Goal: Find specific page/section: Find specific page/section

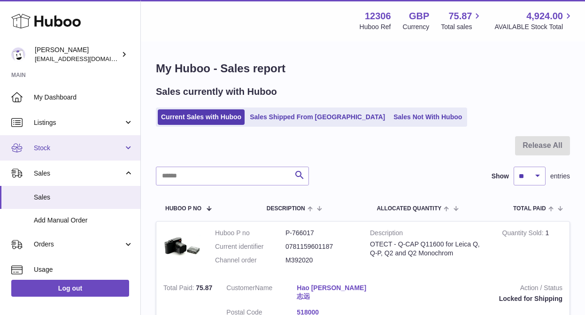
click at [80, 153] on link "Stock" at bounding box center [70, 147] width 140 height 25
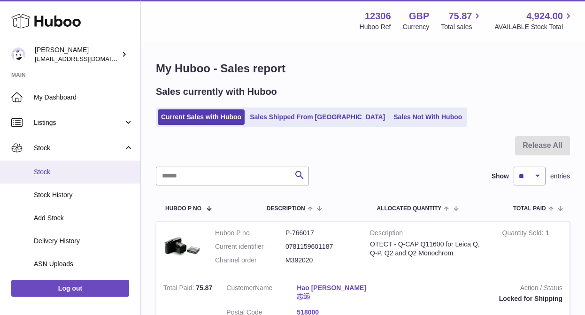
click at [74, 173] on span "Stock" at bounding box center [83, 171] width 99 height 9
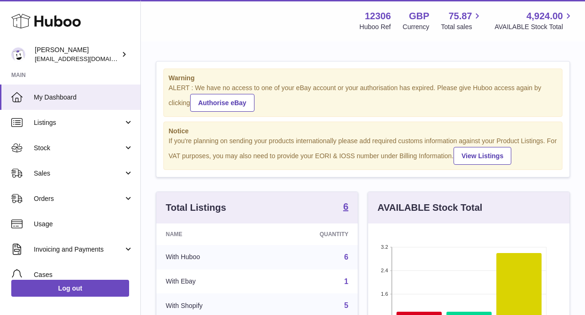
scroll to position [146, 201]
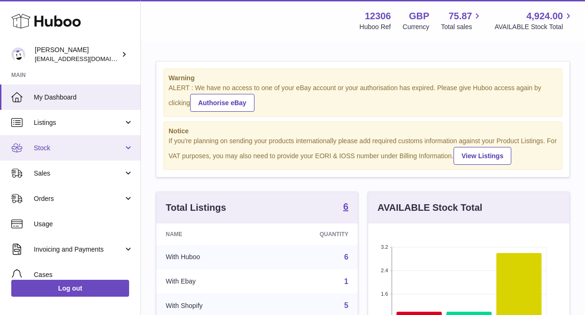
click at [73, 154] on link "Stock" at bounding box center [70, 147] width 140 height 25
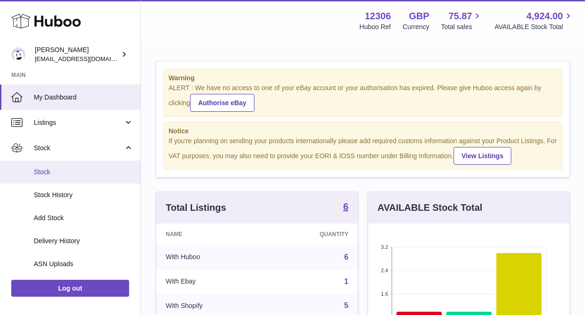
click at [68, 174] on span "Stock" at bounding box center [83, 171] width 99 height 9
